Goal: Information Seeking & Learning: Find contact information

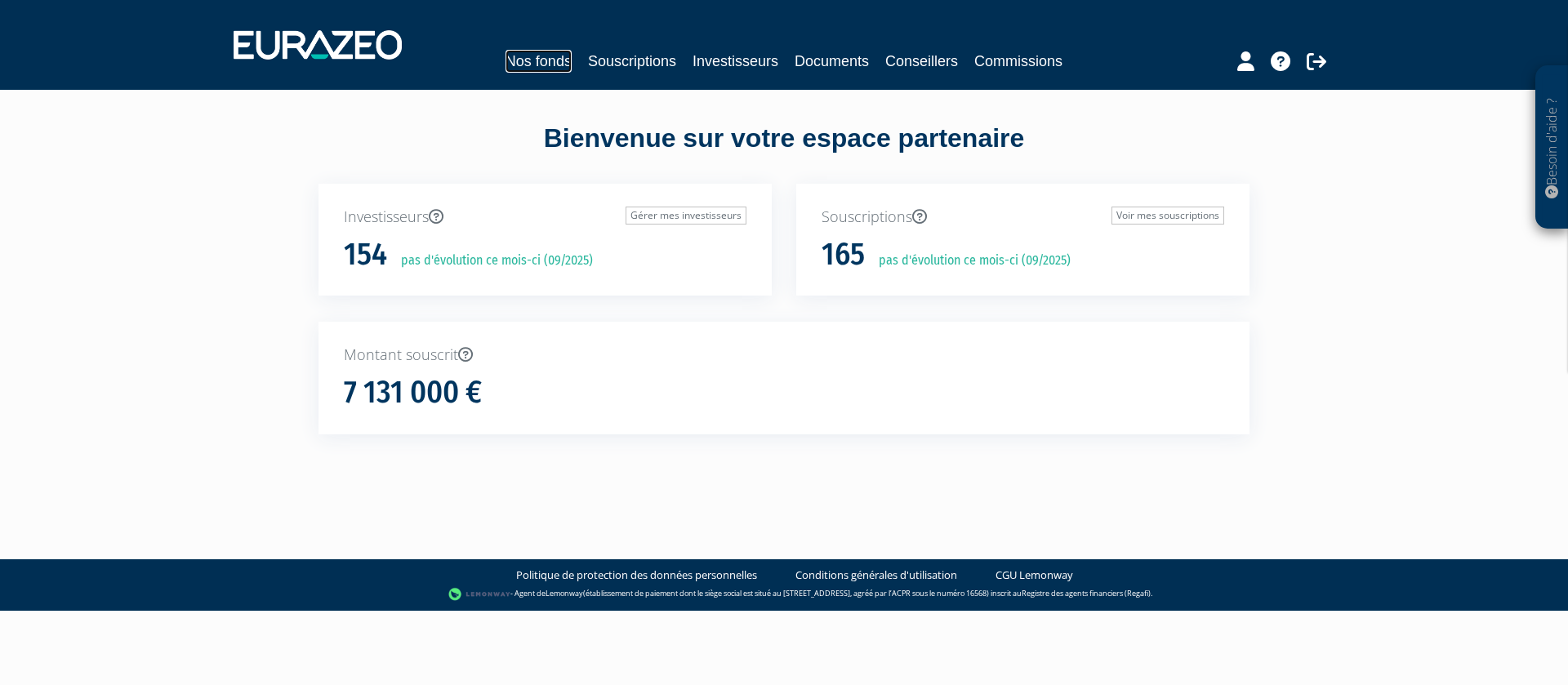
click at [560, 67] on link "Nos fonds" at bounding box center [538, 61] width 66 height 23
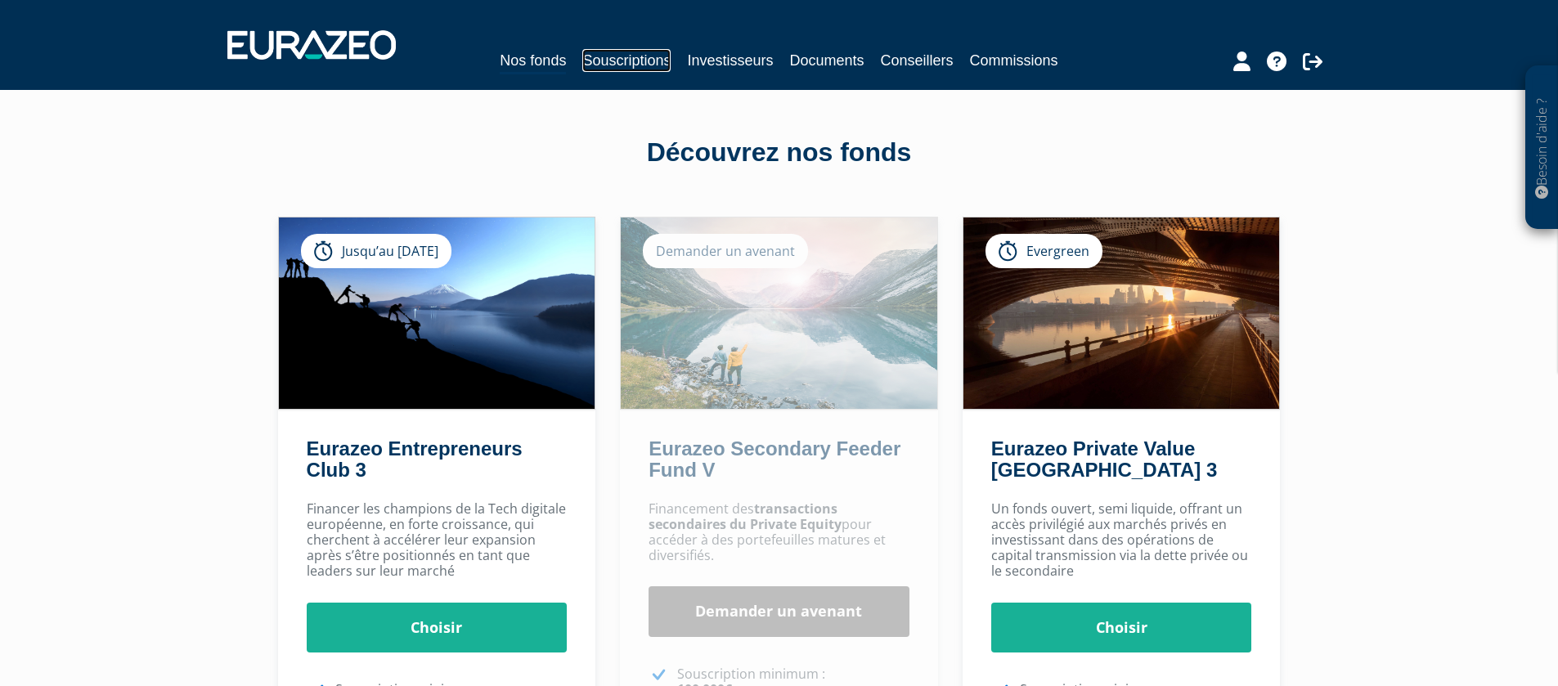
click at [632, 63] on link "Souscriptions" at bounding box center [626, 60] width 88 height 23
click at [726, 62] on link "Investisseurs" at bounding box center [730, 60] width 86 height 23
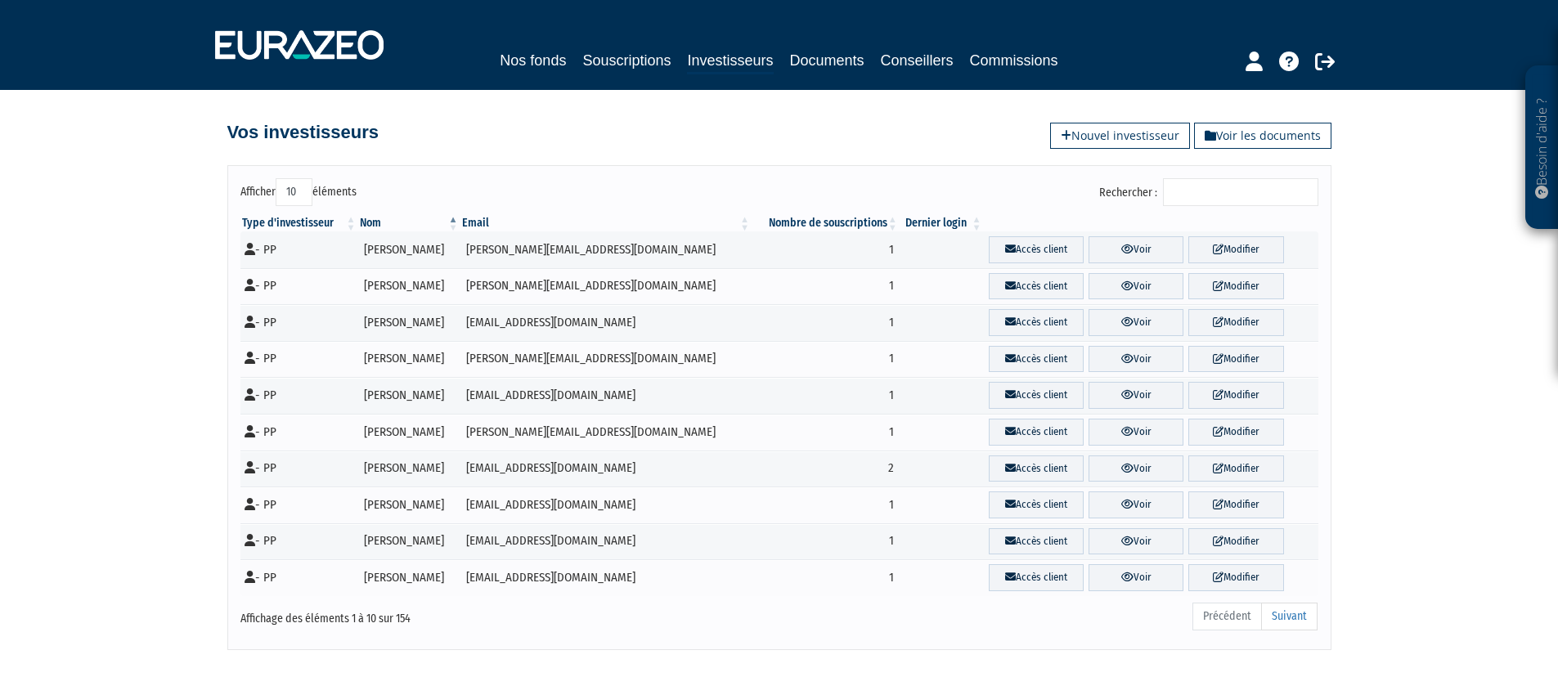
click at [848, 77] on nav "Nos fonds Souscriptions Investisseurs Documents Conseillers Commissions" at bounding box center [779, 45] width 1558 height 90
click at [831, 56] on link "Documents" at bounding box center [827, 60] width 74 height 23
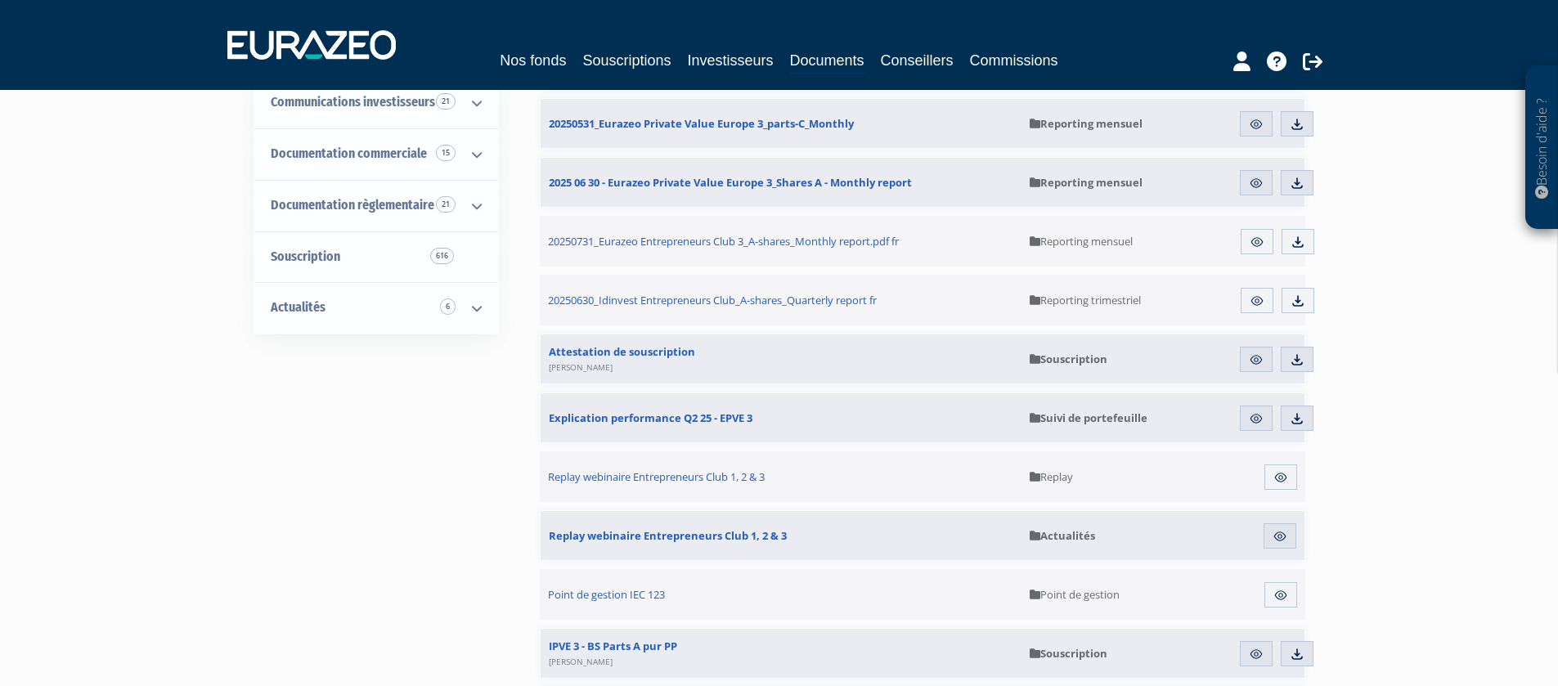
scroll to position [434, 0]
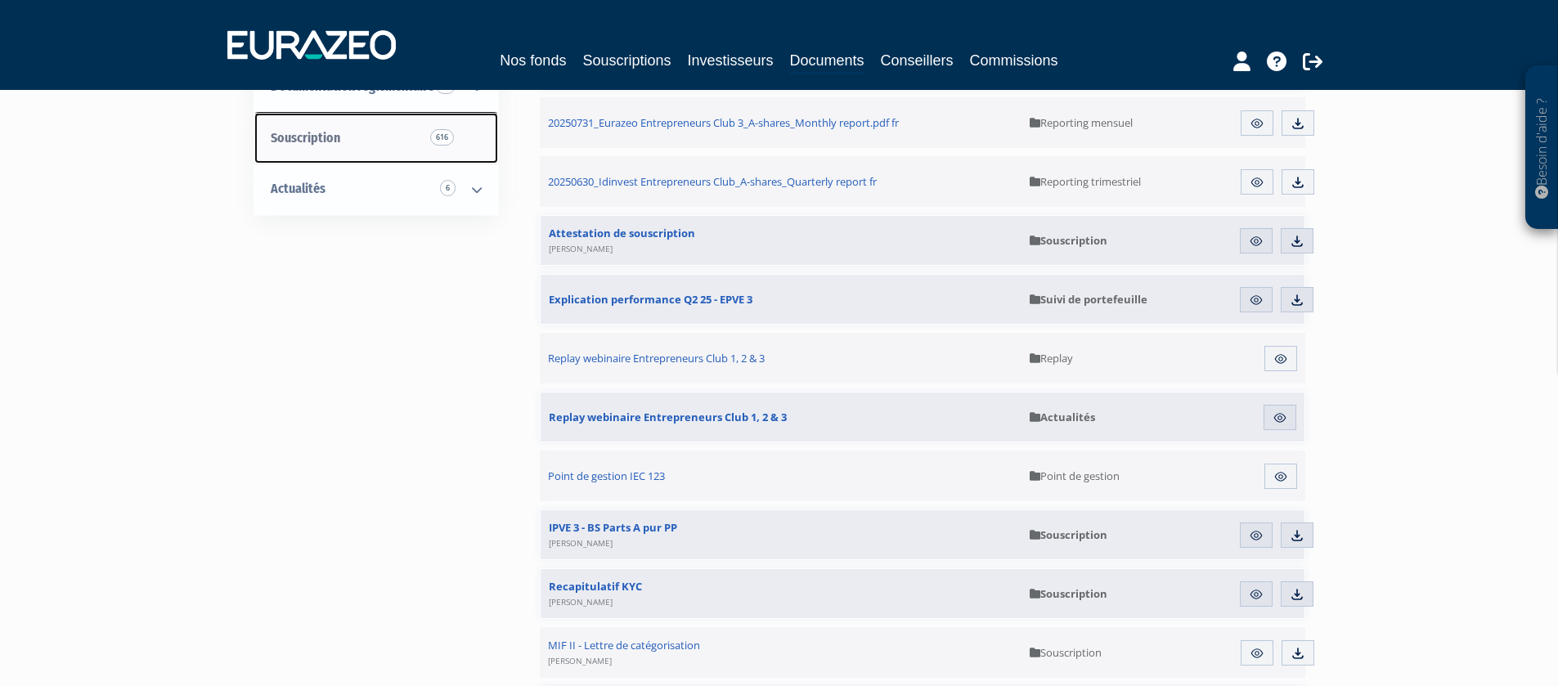
click at [470, 148] on link "Souscription 616" at bounding box center [376, 139] width 244 height 52
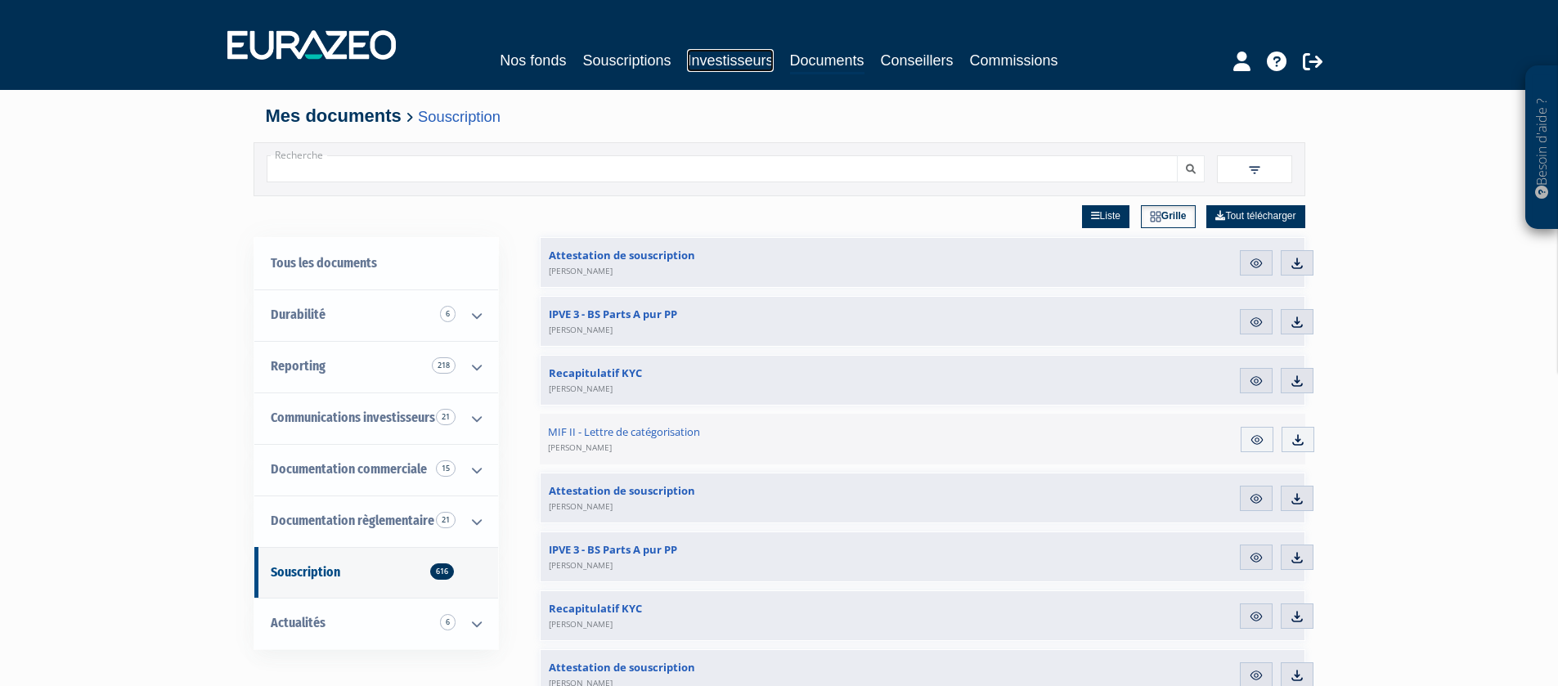
click at [728, 57] on link "Investisseurs" at bounding box center [730, 60] width 86 height 23
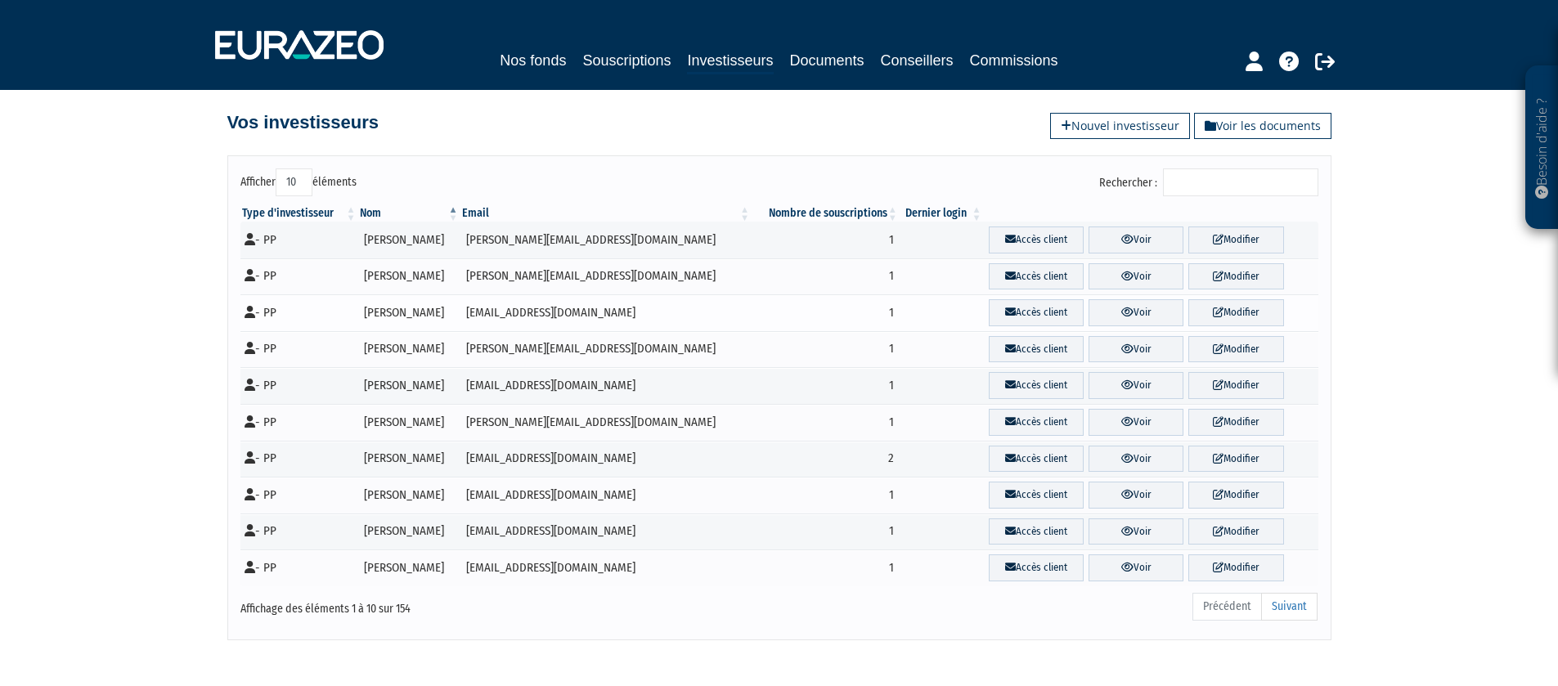
scroll to position [13, 0]
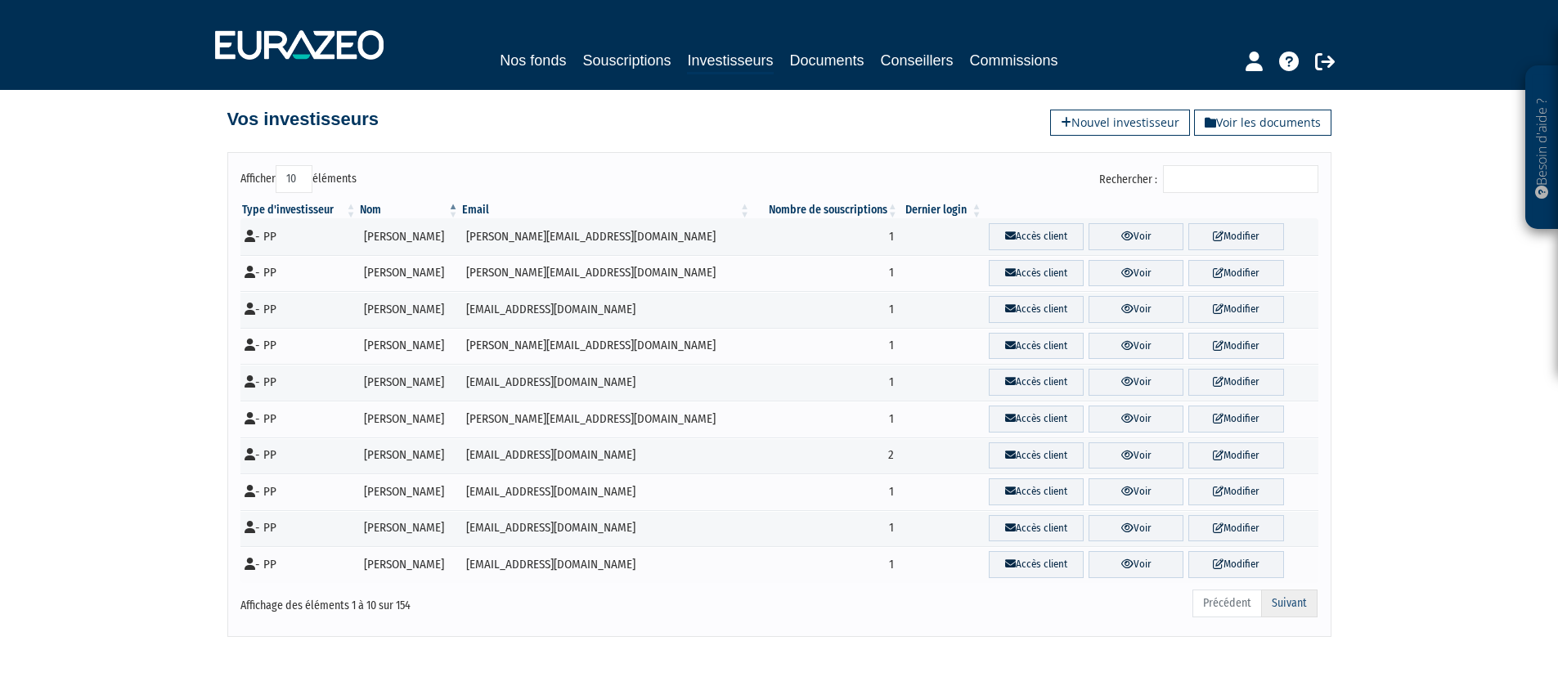
click at [1291, 596] on link "Suivant" at bounding box center [1289, 604] width 56 height 28
click at [1305, 603] on link "Suivant" at bounding box center [1289, 604] width 56 height 28
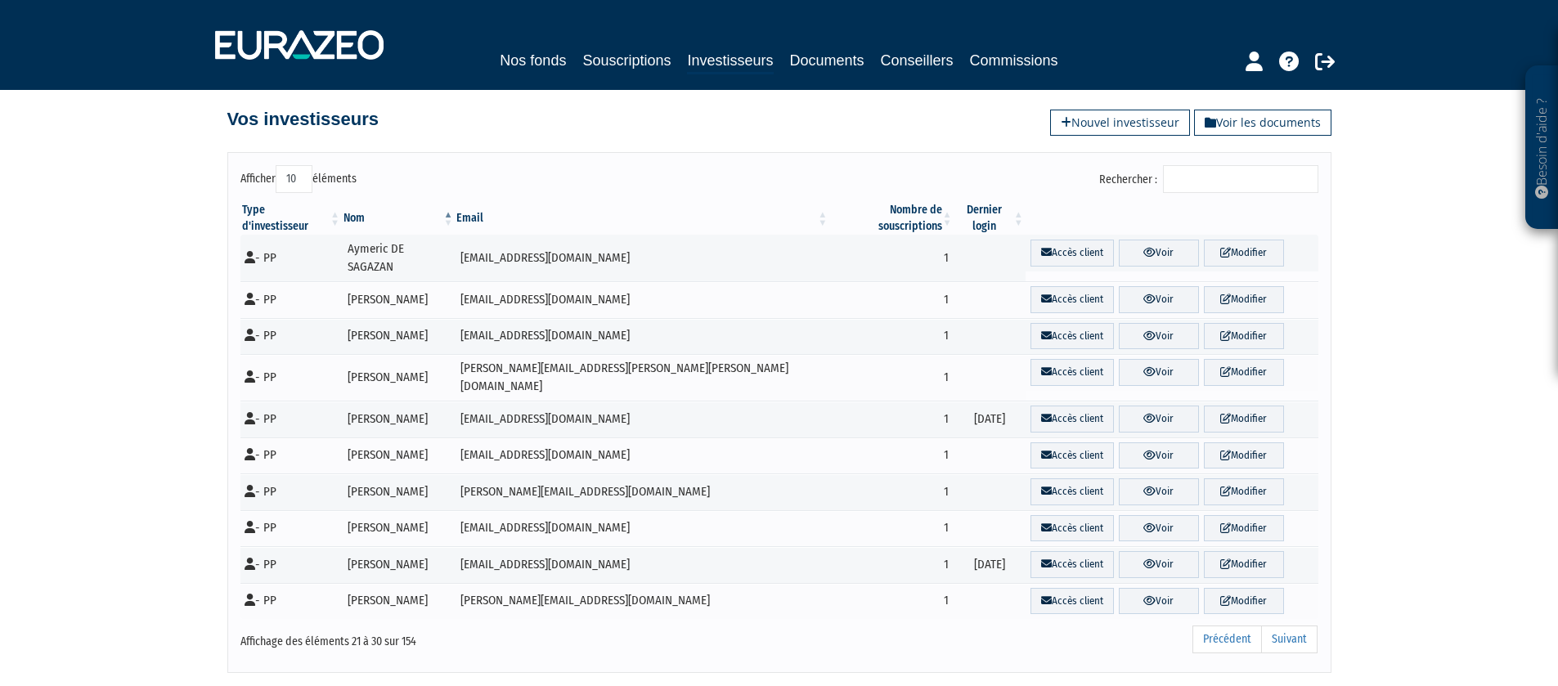
click at [1305, 626] on link "Suivant" at bounding box center [1289, 640] width 56 height 28
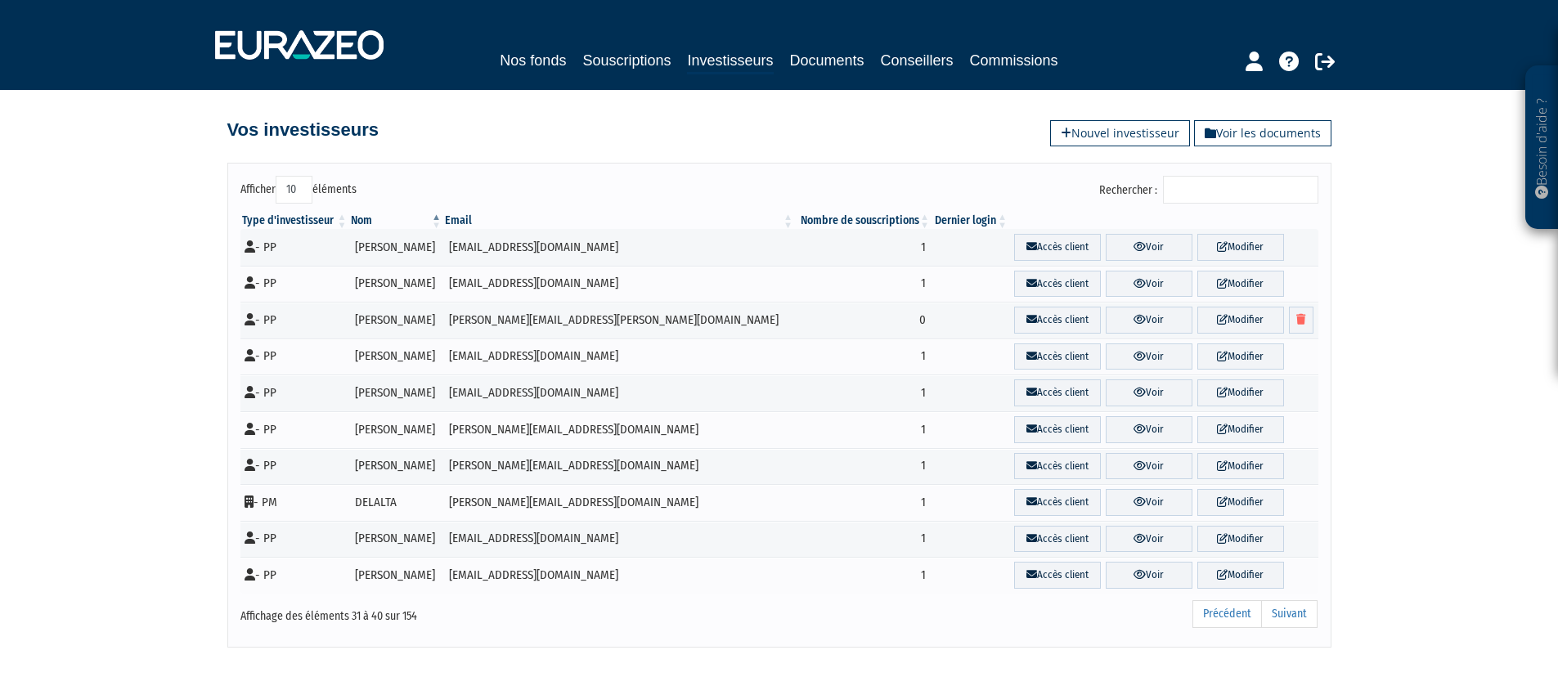
scroll to position [0, 0]
click at [587, 349] on td "etude.liagre@paris.notaires.fr" at bounding box center [619, 359] width 352 height 37
click at [1134, 362] on icon at bounding box center [1140, 358] width 12 height 11
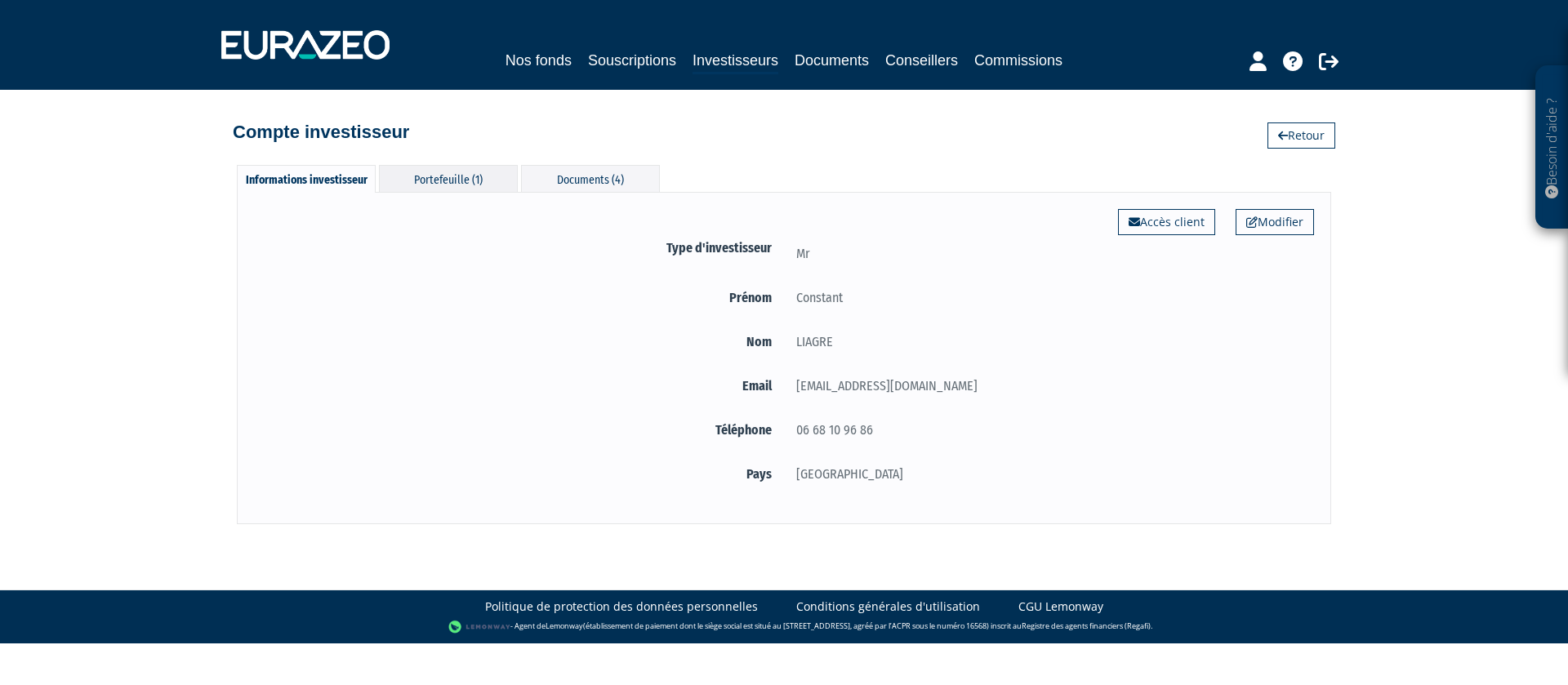
click at [471, 175] on div "Portefeuille (1)" at bounding box center [447, 178] width 139 height 27
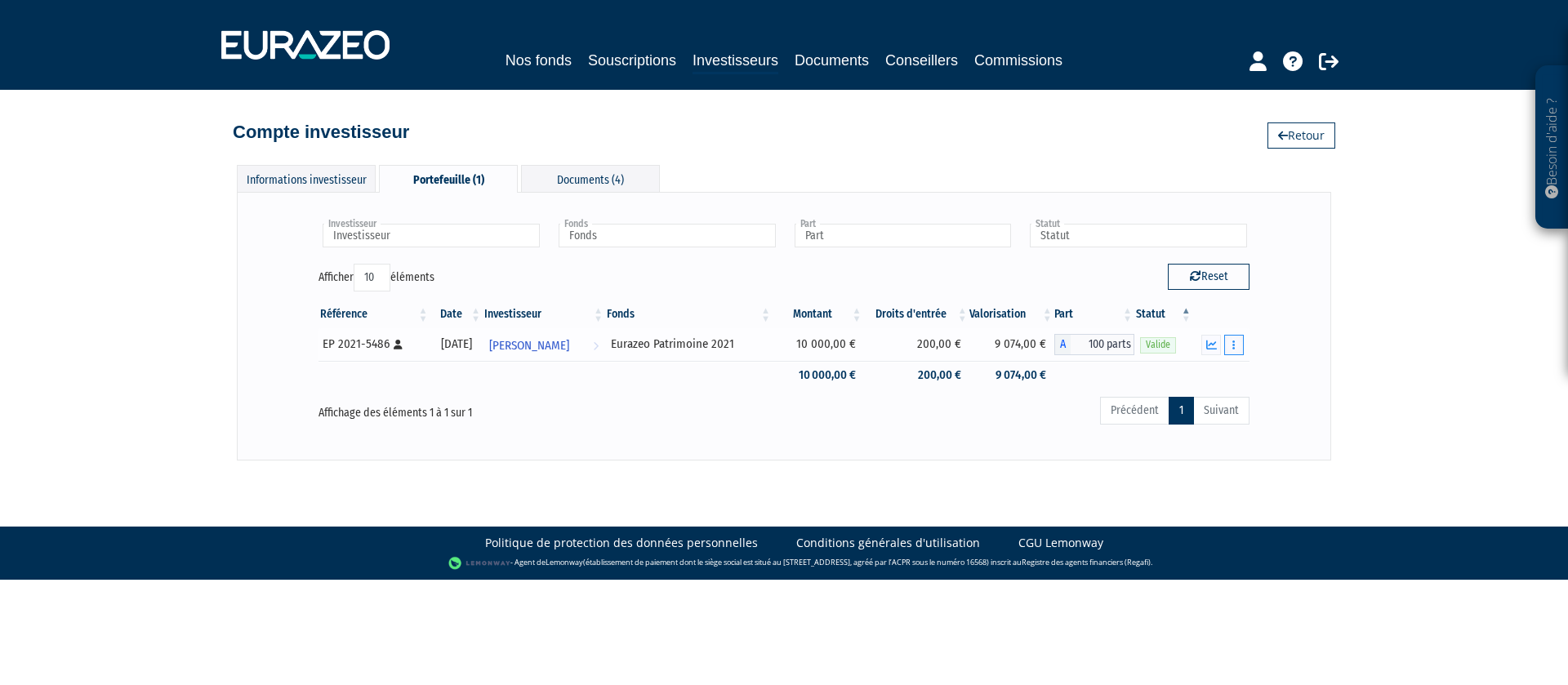
click at [1239, 344] on button "button" at bounding box center [1234, 344] width 20 height 20
click at [1374, 332] on div "Besoin d'aide ? × J'ai besoin d'aide Si vous avez une question à propos du fonc…" at bounding box center [784, 230] width 1568 height 460
click at [551, 346] on span "[PERSON_NAME]" at bounding box center [529, 345] width 80 height 30
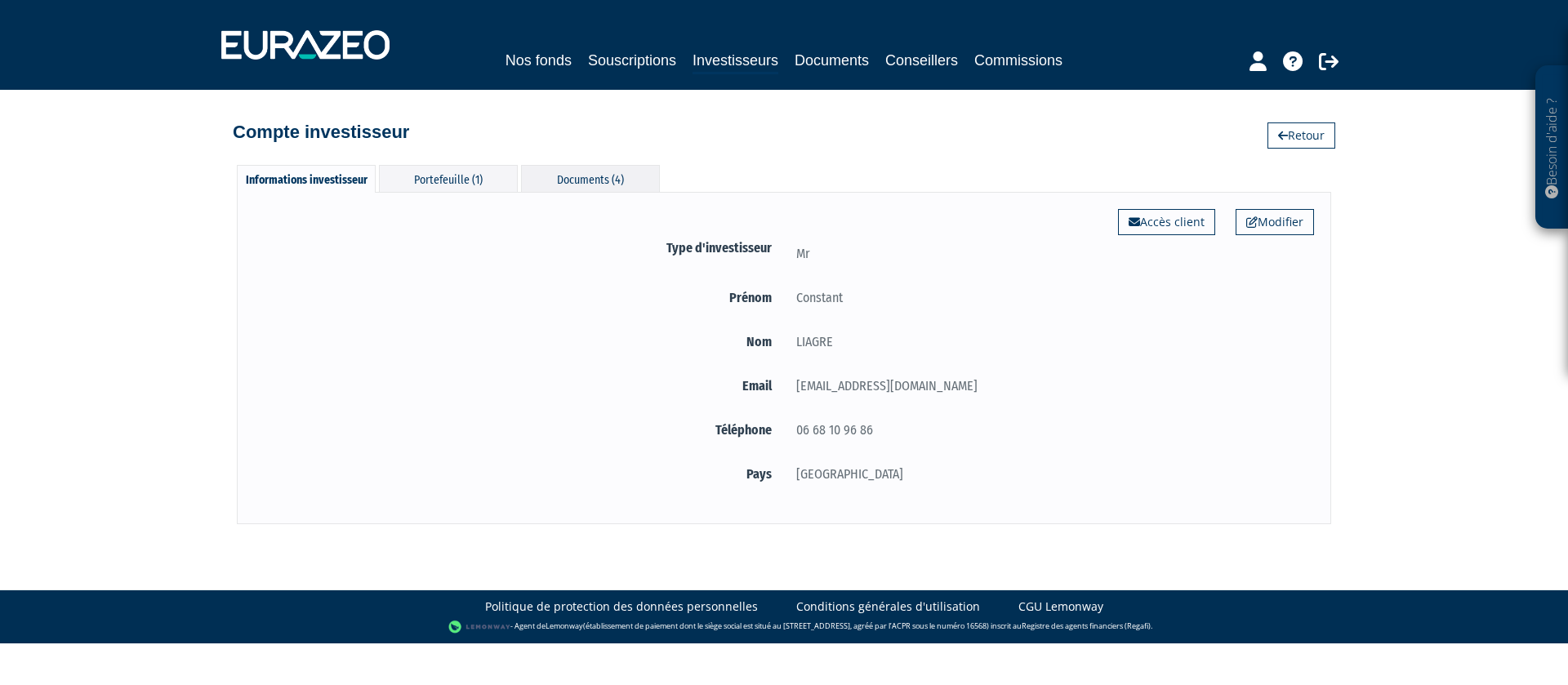
click at [603, 177] on div "Documents (4)" at bounding box center [590, 178] width 139 height 27
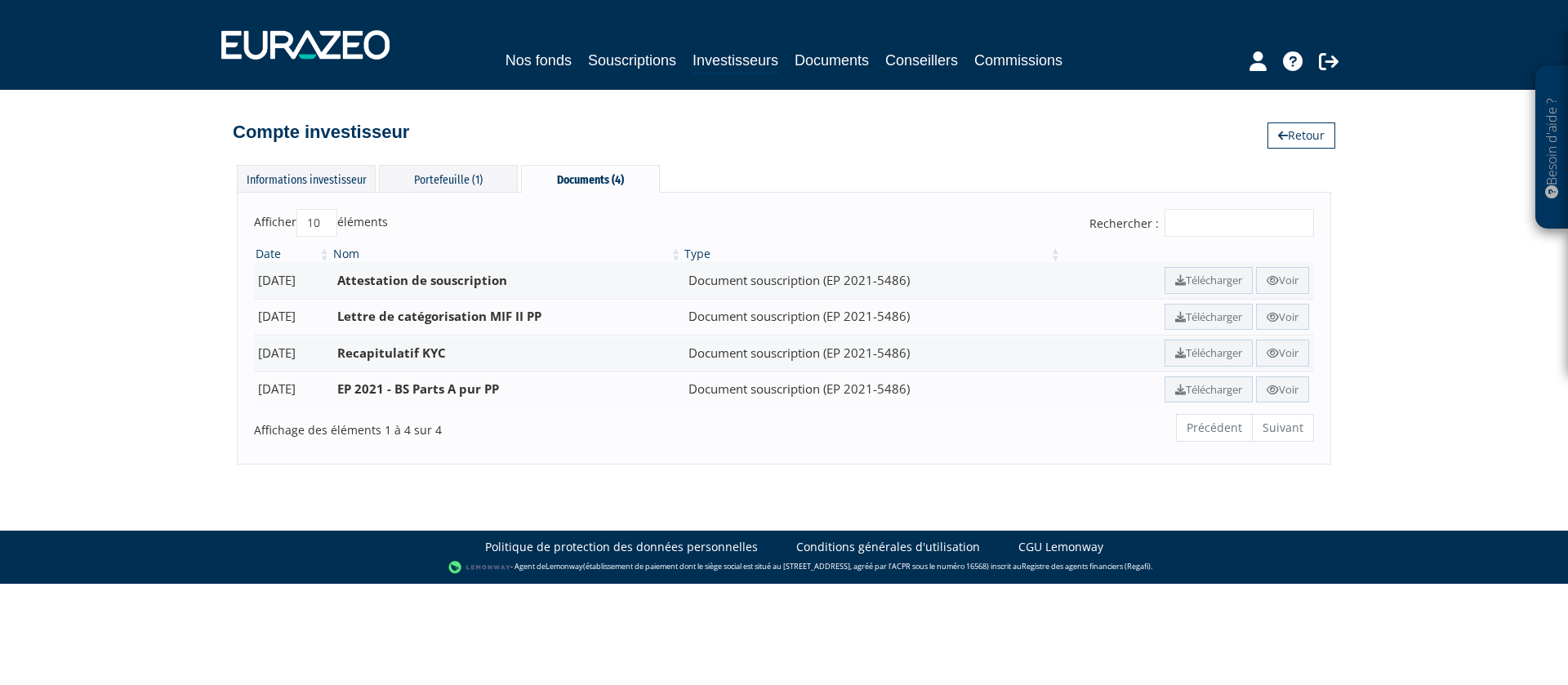
click at [850, 45] on div "Nos fonds Souscriptions Investisseurs Documents Conseillers Commissions" at bounding box center [784, 45] width 1151 height 61
click at [846, 54] on link "Documents" at bounding box center [832, 60] width 74 height 23
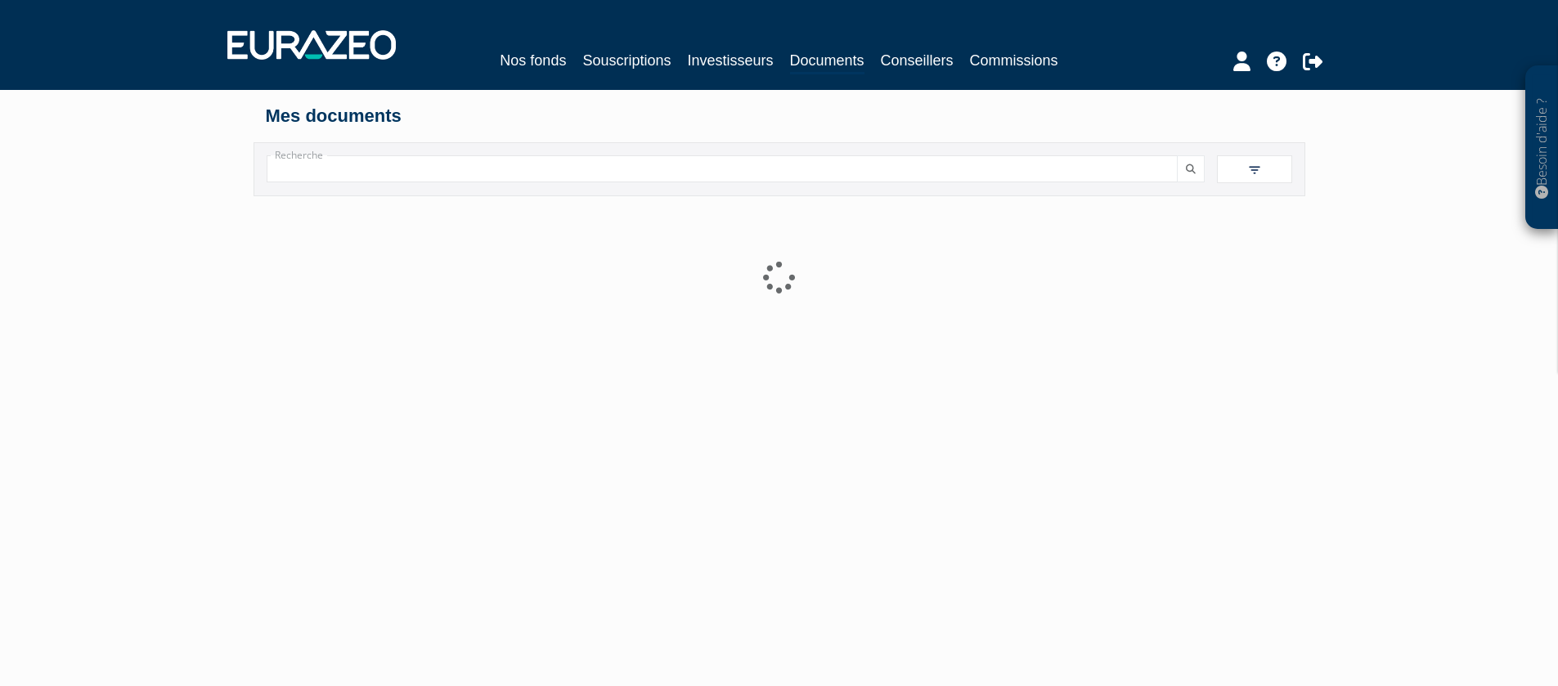
click at [457, 150] on div "Recherche Filtres Liste +" at bounding box center [780, 169] width 1052 height 54
click at [461, 168] on input "Recherche" at bounding box center [722, 168] width 911 height 27
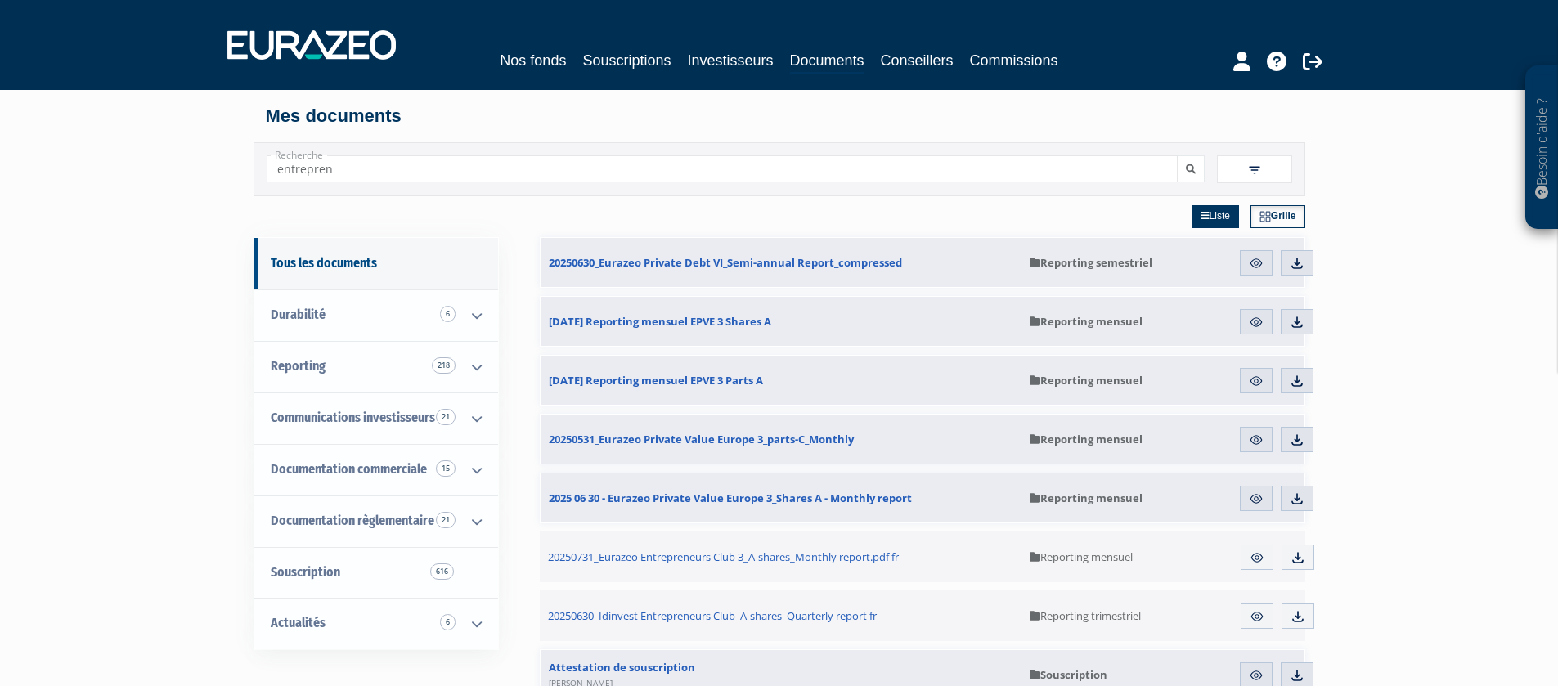
type input "entrepren"
click at [1177, 155] on button "submit" at bounding box center [1191, 168] width 28 height 27
